Goal: Task Accomplishment & Management: Manage account settings

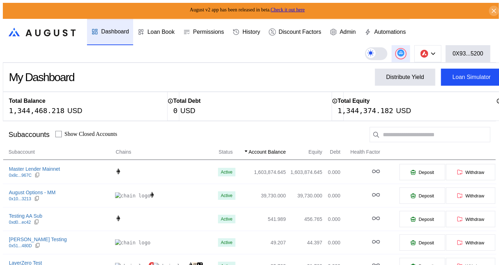
click at [403, 51] on icon at bounding box center [400, 52] width 5 height 3
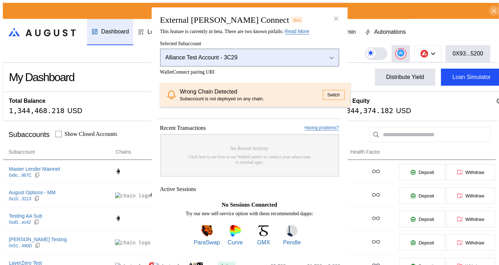
click at [249, 52] on button "Alliance Test Account - 3C29" at bounding box center [249, 57] width 179 height 18
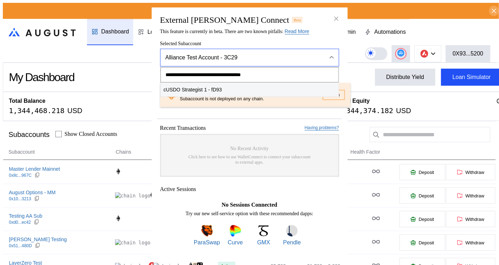
type input "**********"
click at [227, 90] on span "cUSDO Strategist 1 - fD93" at bounding box center [250, 89] width 178 height 15
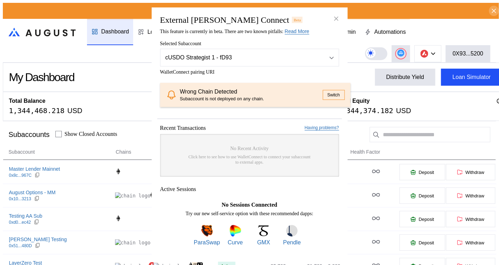
click at [264, 69] on span "WalletConnect pairing URI" at bounding box center [249, 72] width 179 height 6
click at [325, 93] on button "Switch" at bounding box center [334, 95] width 22 height 10
click at [325, 94] on button "Switch" at bounding box center [334, 95] width 22 height 10
click at [336, 17] on icon "close modal" at bounding box center [336, 18] width 7 height 7
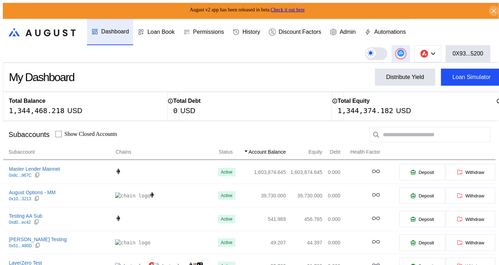
click at [404, 50] on circle at bounding box center [400, 52] width 7 height 7
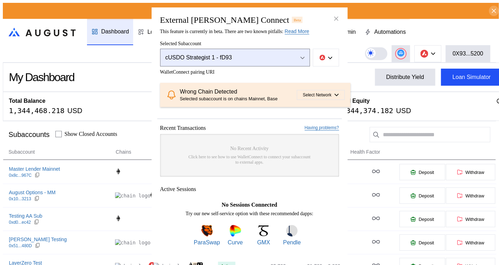
click at [274, 54] on div "cUSDO Strategist 1 - fD93" at bounding box center [227, 57] width 124 height 6
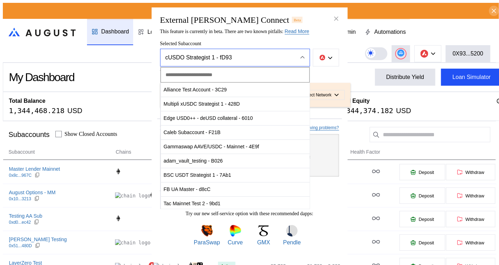
click at [338, 43] on span "Selected Subaccount" at bounding box center [249, 43] width 179 height 6
click at [301, 55] on icon "Close menu" at bounding box center [302, 56] width 4 height 3
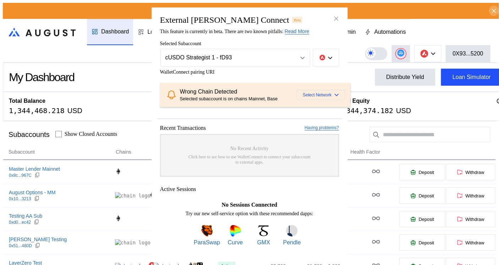
click at [335, 96] on icon "modal" at bounding box center [337, 94] width 4 height 3
click at [316, 113] on button "Ethereum" at bounding box center [308, 111] width 71 height 17
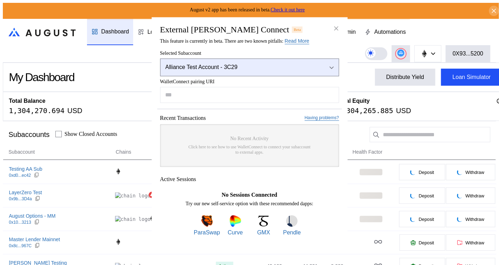
click at [281, 70] on button "Alliance Test Account - 3C29" at bounding box center [249, 67] width 179 height 18
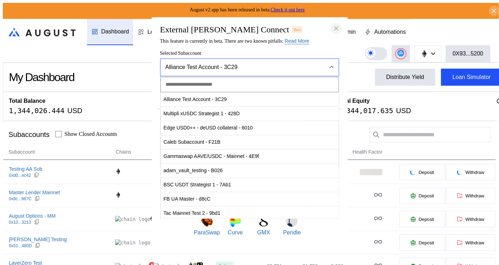
click at [336, 25] on icon "close modal" at bounding box center [336, 28] width 7 height 7
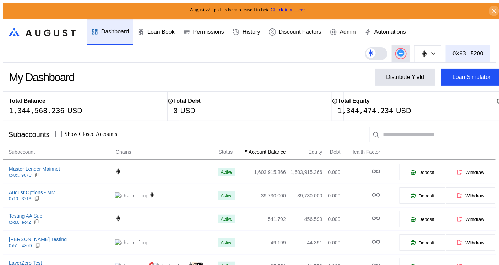
click at [466, 50] on div "0X93...5200" at bounding box center [468, 53] width 31 height 6
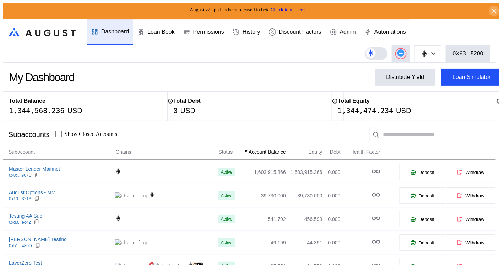
click at [441, 23] on header ".cls-1 { fill: url(#radial-gradient); } .cls-1, .cls-2 { stroke-width: 0px; } .…" at bounding box center [249, 41] width 493 height 44
click at [408, 48] on button at bounding box center [401, 53] width 18 height 17
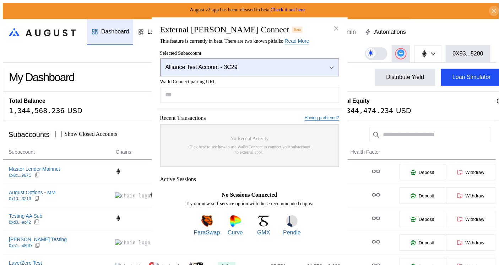
click at [256, 62] on button "Alliance Test Account - 3C29" at bounding box center [249, 67] width 179 height 18
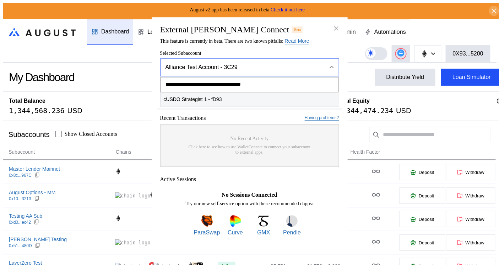
type input "**********"
click at [226, 102] on span "cUSDO Strategist 1 - fD93" at bounding box center [250, 99] width 178 height 15
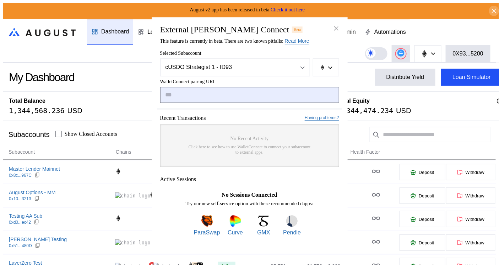
click at [254, 93] on input "modal" at bounding box center [249, 95] width 179 height 16
paste input "**********"
type input "**********"
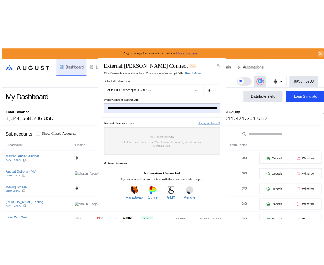
scroll to position [0, 423]
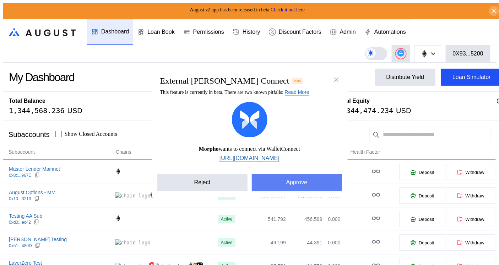
click at [307, 182] on button "Approve" at bounding box center [297, 182] width 90 height 17
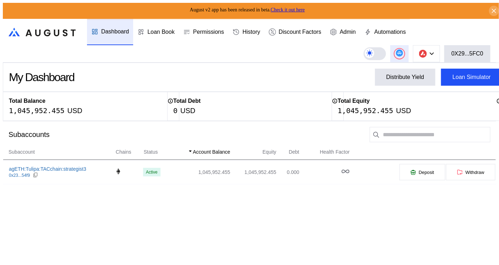
click at [398, 50] on button at bounding box center [399, 53] width 18 height 17
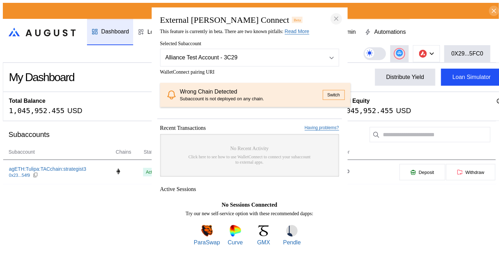
click at [338, 18] on icon "close modal" at bounding box center [336, 18] width 7 height 7
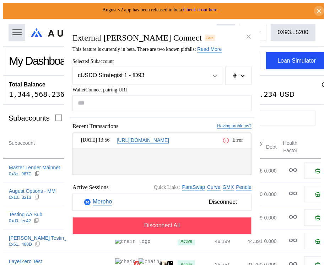
click at [229, 143] on div "Error" at bounding box center [232, 139] width 21 height 7
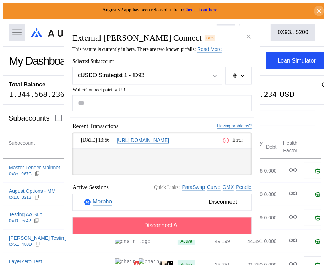
click at [197, 231] on button "Disconnect All" at bounding box center [161, 225] width 179 height 17
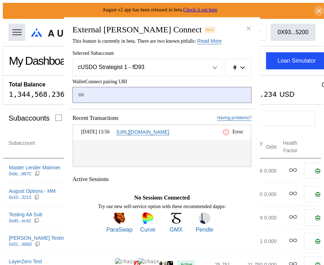
click at [136, 98] on input "modal" at bounding box center [161, 95] width 179 height 16
type input "**********"
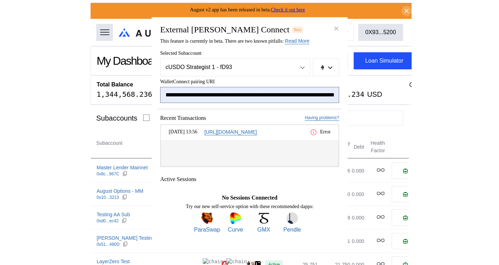
scroll to position [0, 425]
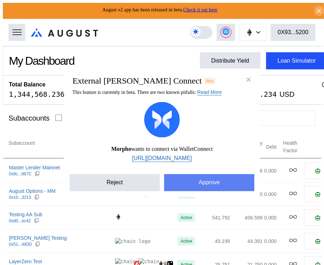
click at [213, 186] on button "Approve" at bounding box center [209, 182] width 90 height 17
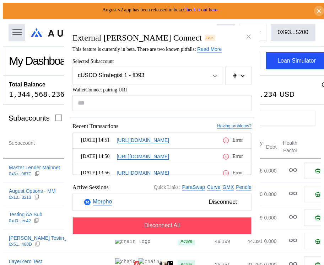
click at [222, 138] on icon "modal" at bounding box center [225, 139] width 7 height 7
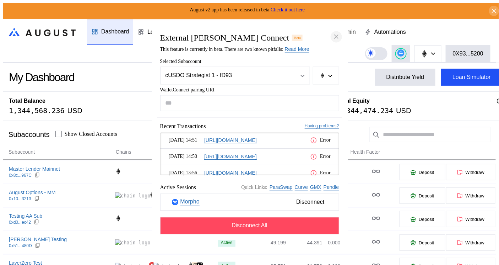
click at [324, 33] on button "close modal" at bounding box center [336, 36] width 11 height 11
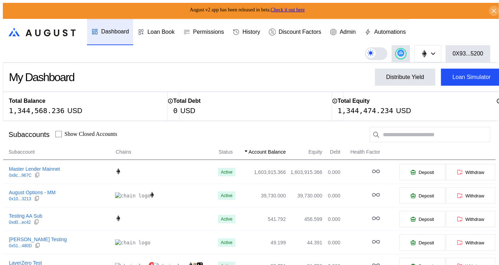
click at [324, 55] on header ".cls-1 { fill: url(#radial-gradient); } .cls-1, .cls-2 { stroke-width: 0px; } .…" at bounding box center [249, 41] width 493 height 44
click at [291, 72] on div "My Dashboard Distribute Yield Loan Simulator" at bounding box center [255, 76] width 505 height 29
